Goal: Navigation & Orientation: Find specific page/section

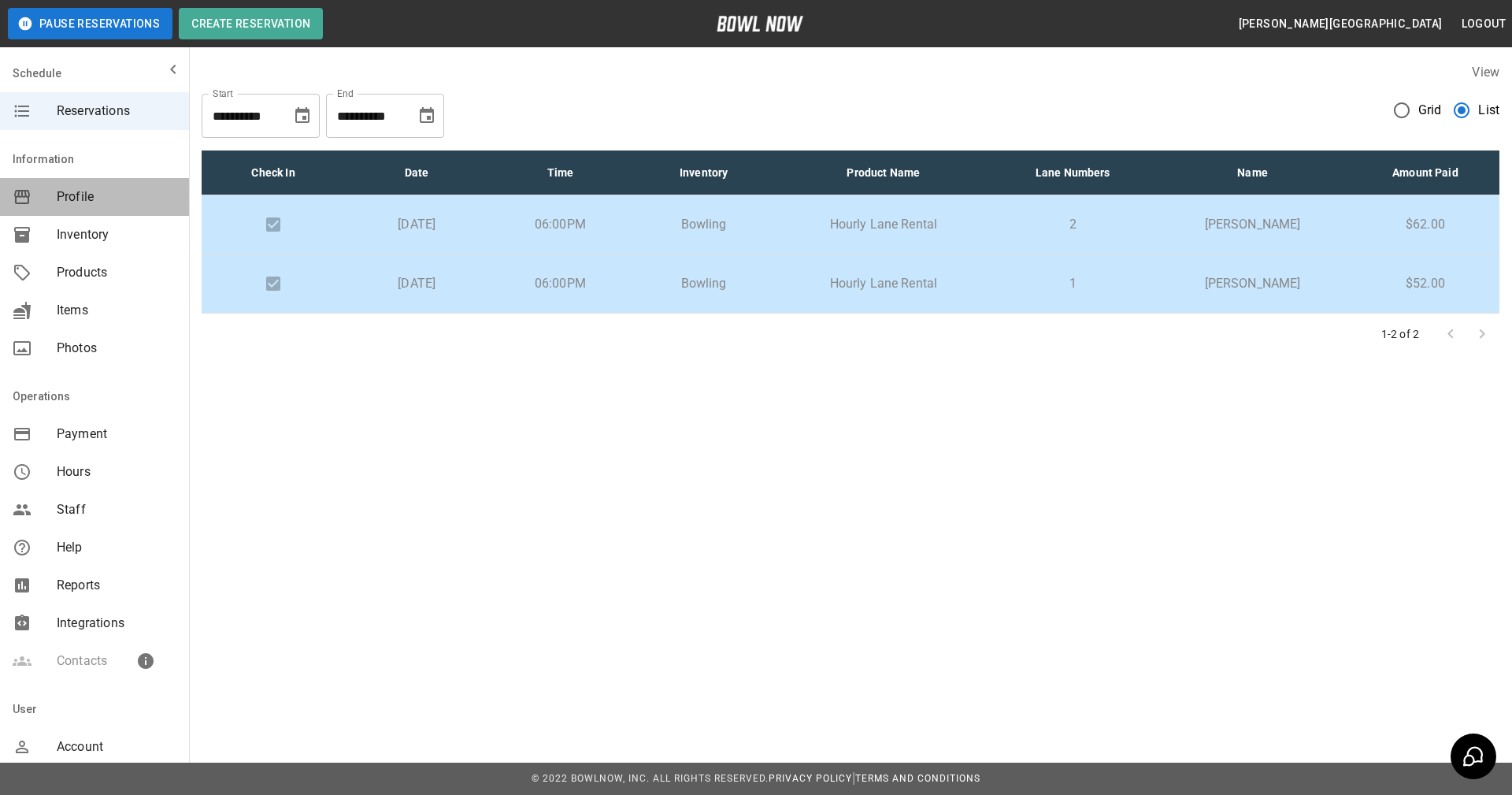
click at [110, 205] on span "Profile" at bounding box center [117, 197] width 120 height 19
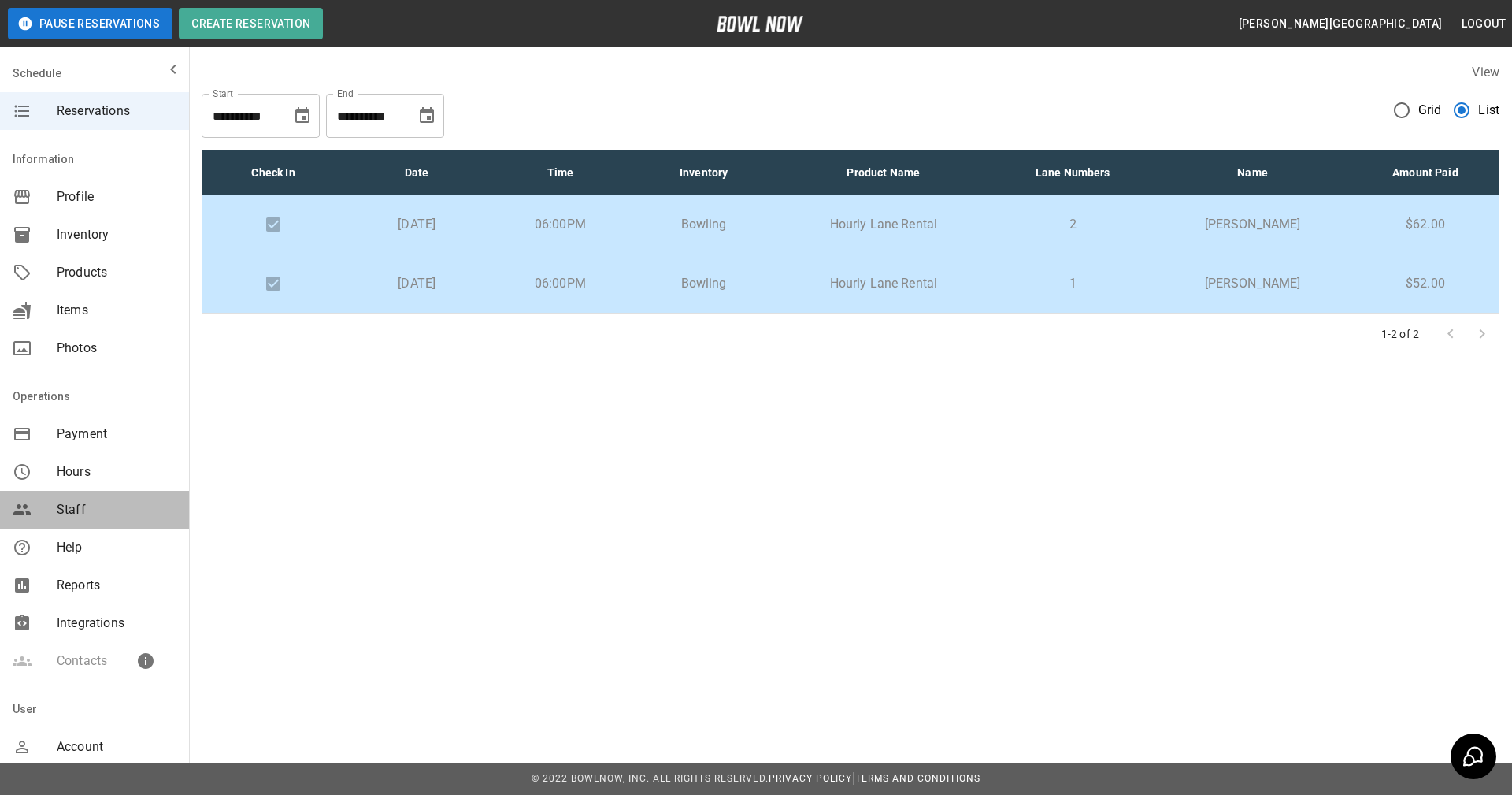
click at [100, 515] on span "Staff" at bounding box center [117, 510] width 120 height 19
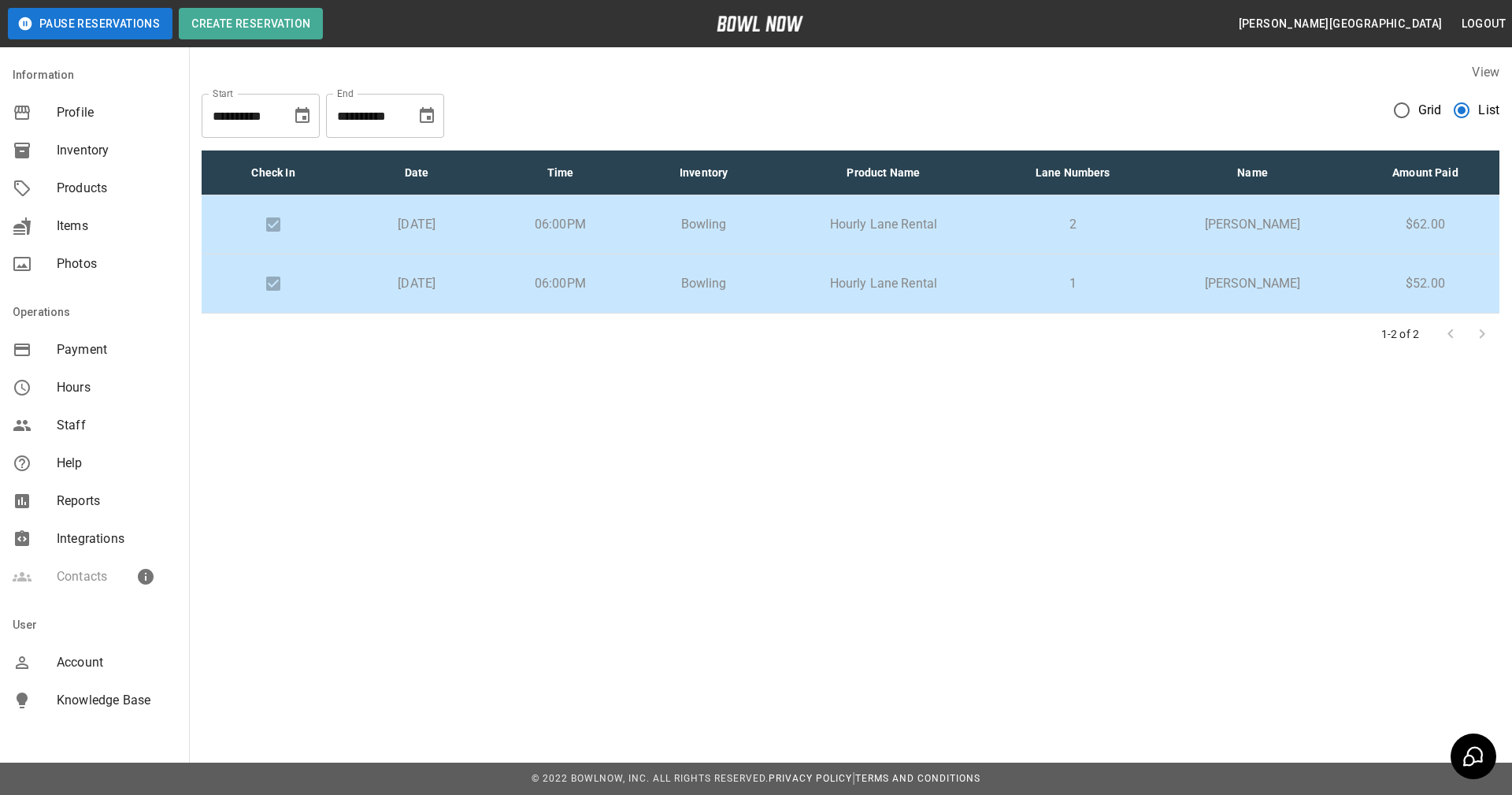
scroll to position [86, 0]
click at [45, 420] on div "mailbox folders" at bounding box center [34, 424] width 44 height 19
click at [134, 399] on div "Hours" at bounding box center [94, 386] width 189 height 37
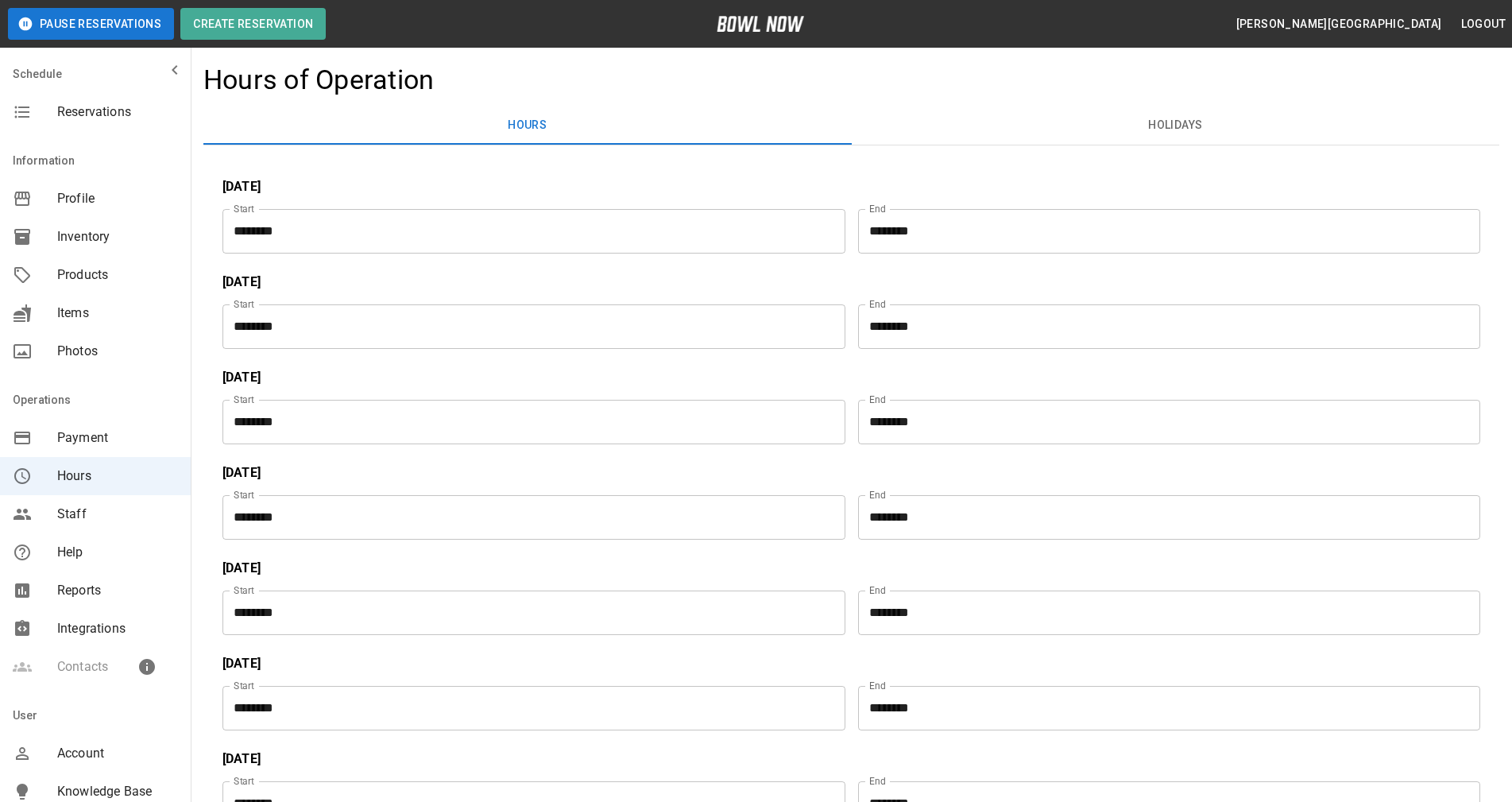
click at [54, 198] on div "mailbox folders" at bounding box center [34, 199] width 45 height 19
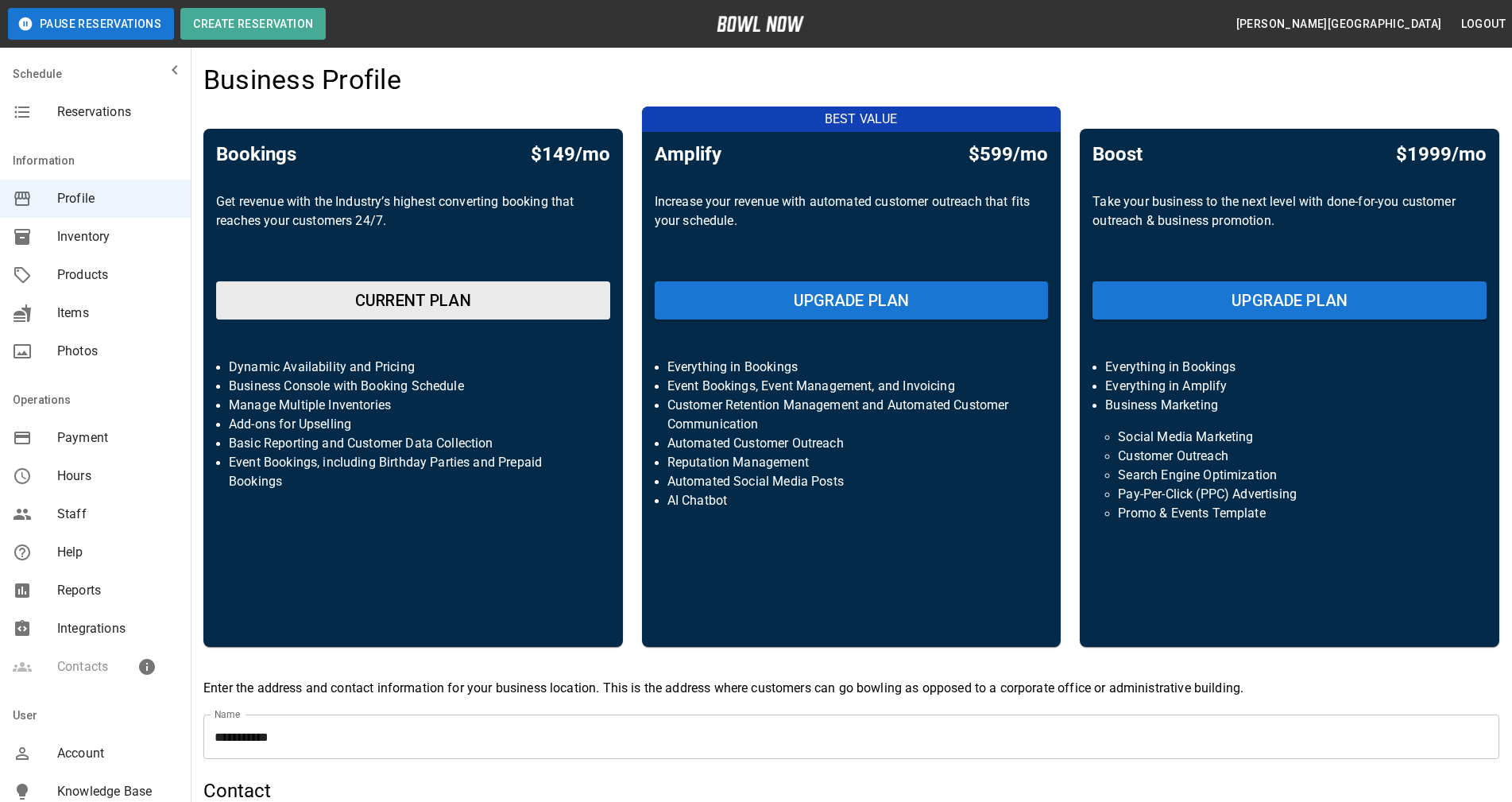
click at [107, 112] on span "Reservations" at bounding box center [118, 112] width 121 height 19
